Goal: Navigation & Orientation: Find specific page/section

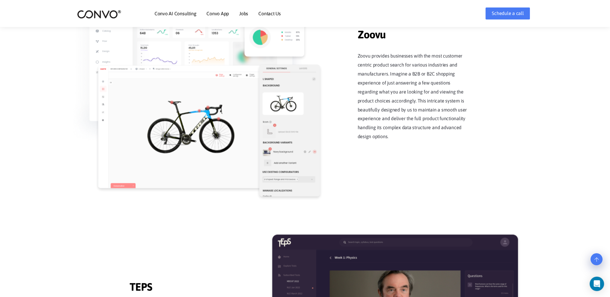
scroll to position [551, 0]
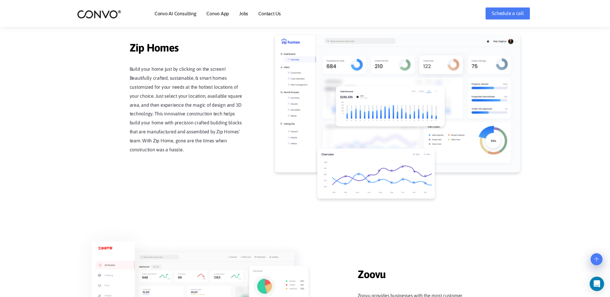
click at [271, 8] on li "Contact Us" at bounding box center [269, 14] width 22 height 26
click at [272, 11] on link "Contact Us" at bounding box center [269, 13] width 22 height 5
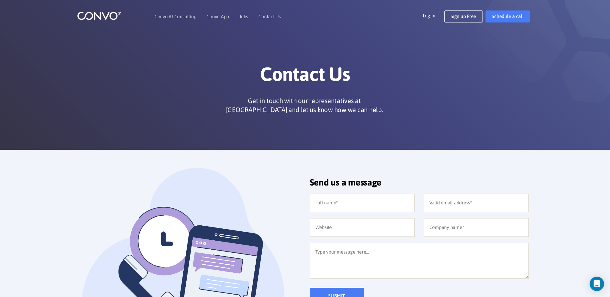
click at [113, 15] on img at bounding box center [99, 15] width 44 height 9
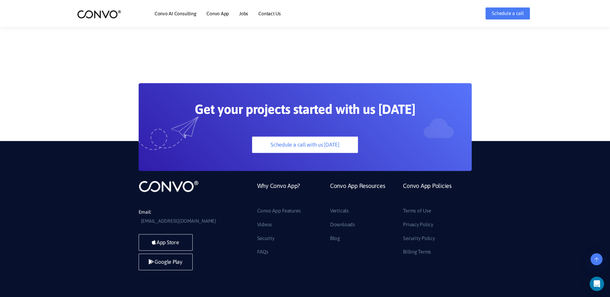
scroll to position [1661, 0]
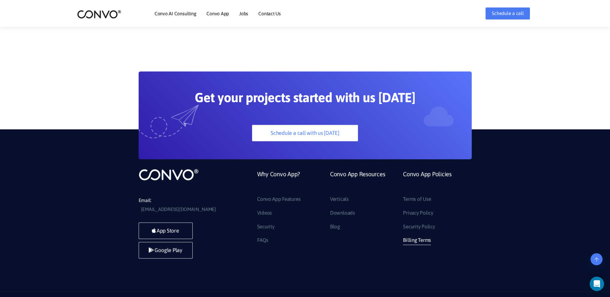
click at [416, 236] on link "Billing Terms" at bounding box center [417, 241] width 28 height 10
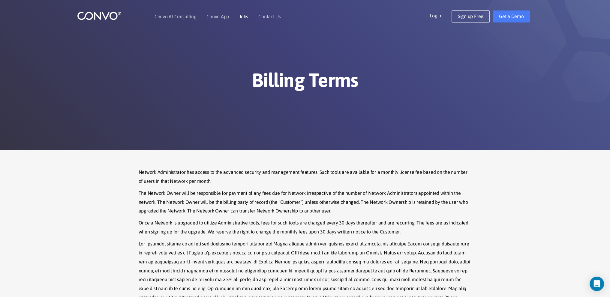
click at [246, 16] on link "Jobs" at bounding box center [243, 16] width 9 height 5
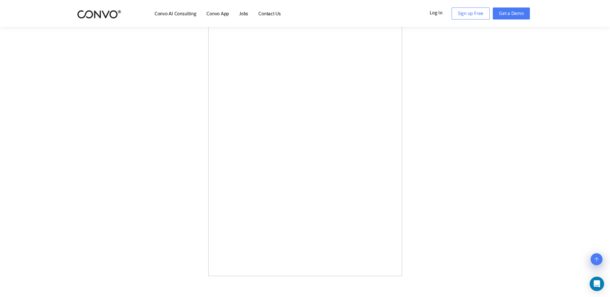
scroll to position [180, 0]
